Goal: Task Accomplishment & Management: Manage account settings

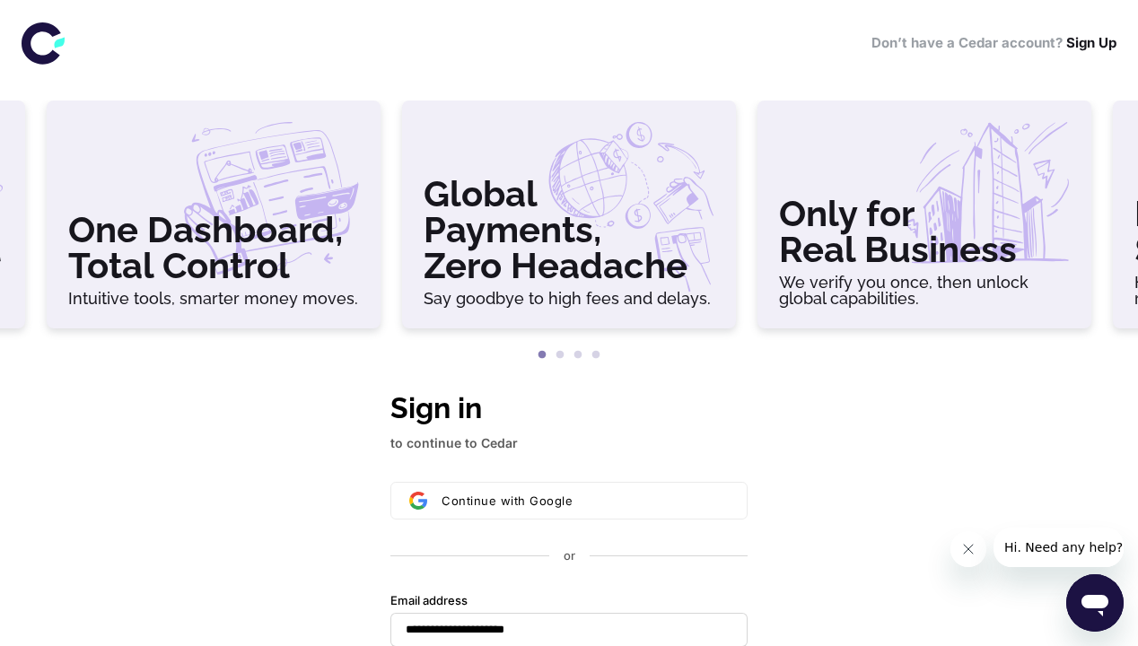
scroll to position [426, 0]
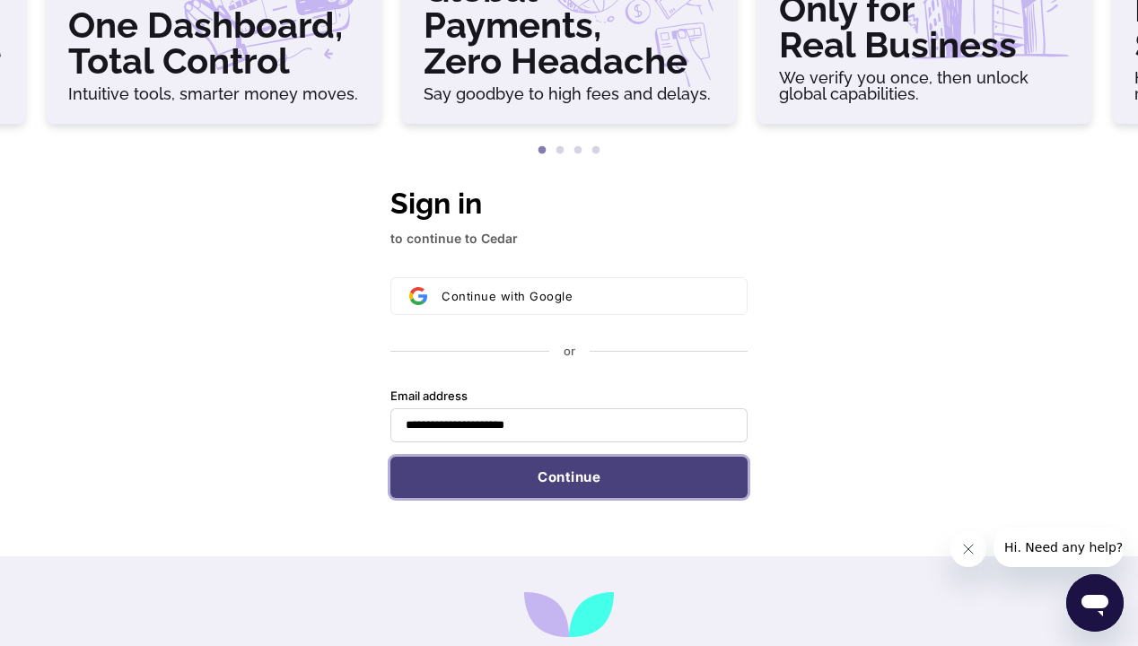
click at [569, 457] on button "Continue" at bounding box center [568, 477] width 357 height 41
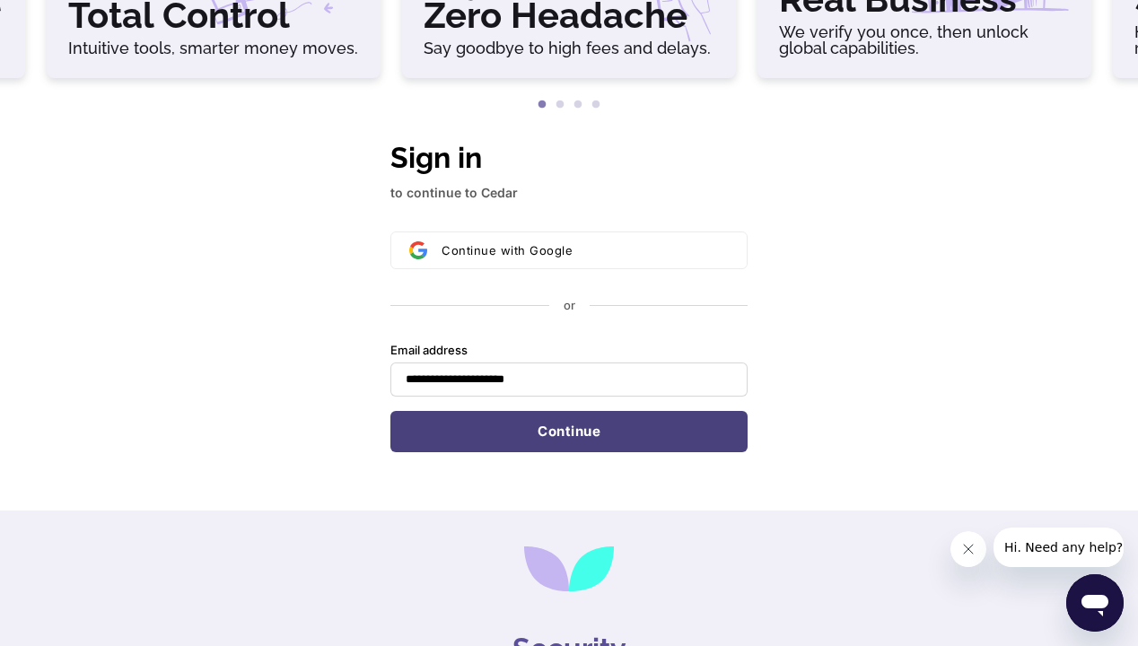
type input "**********"
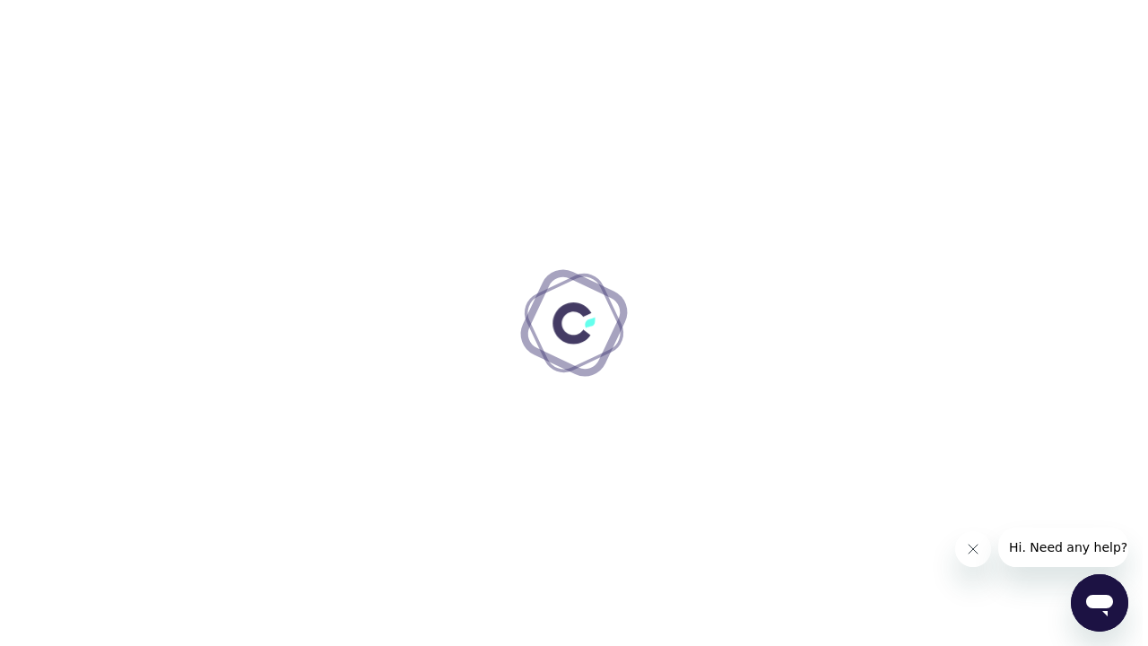
scroll to position [0, 0]
